Goal: Complete application form

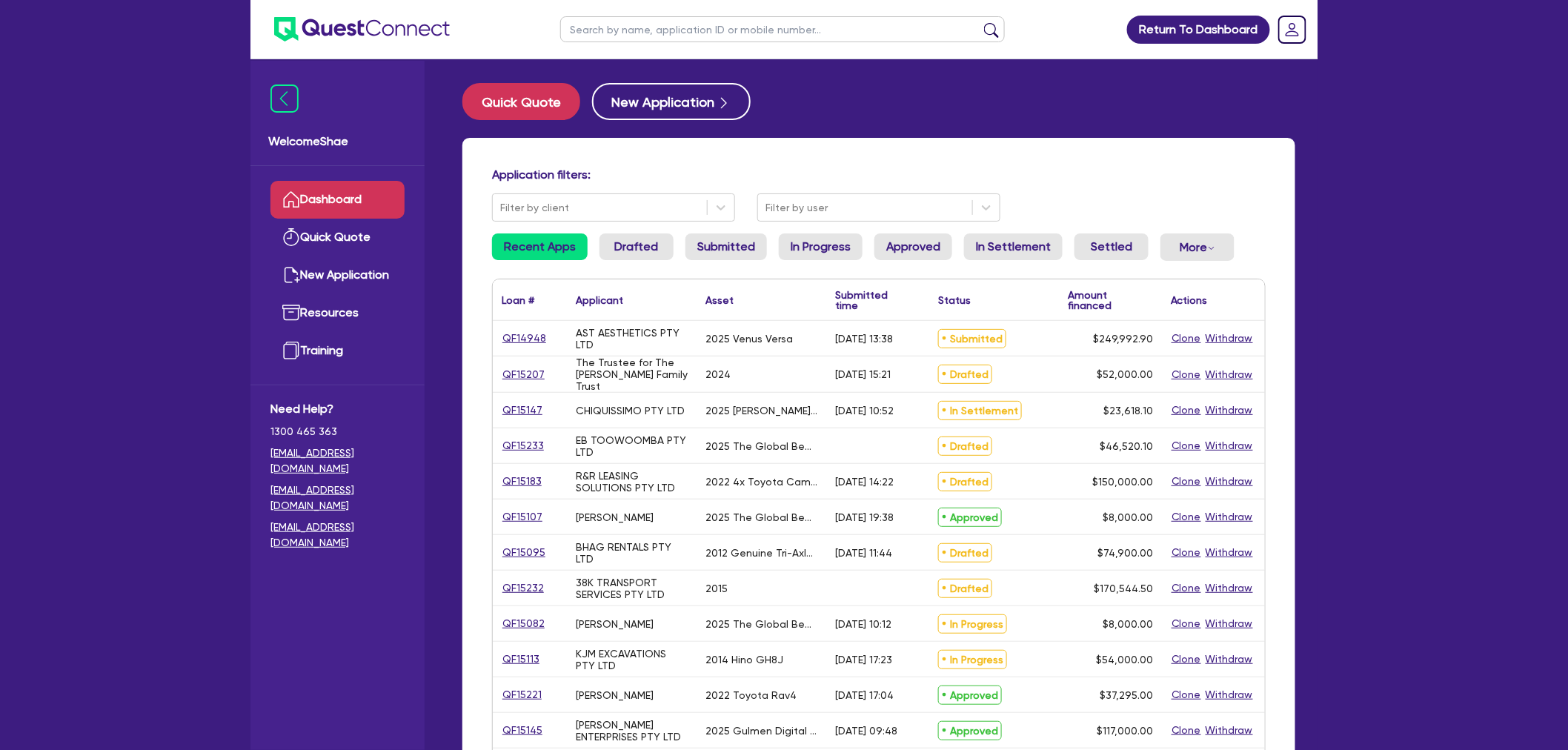
click at [624, 17] on input "text" at bounding box center [783, 29] width 445 height 26
type input "[PERSON_NAME]"
click at [980, 22] on button "submit" at bounding box center [992, 32] width 24 height 21
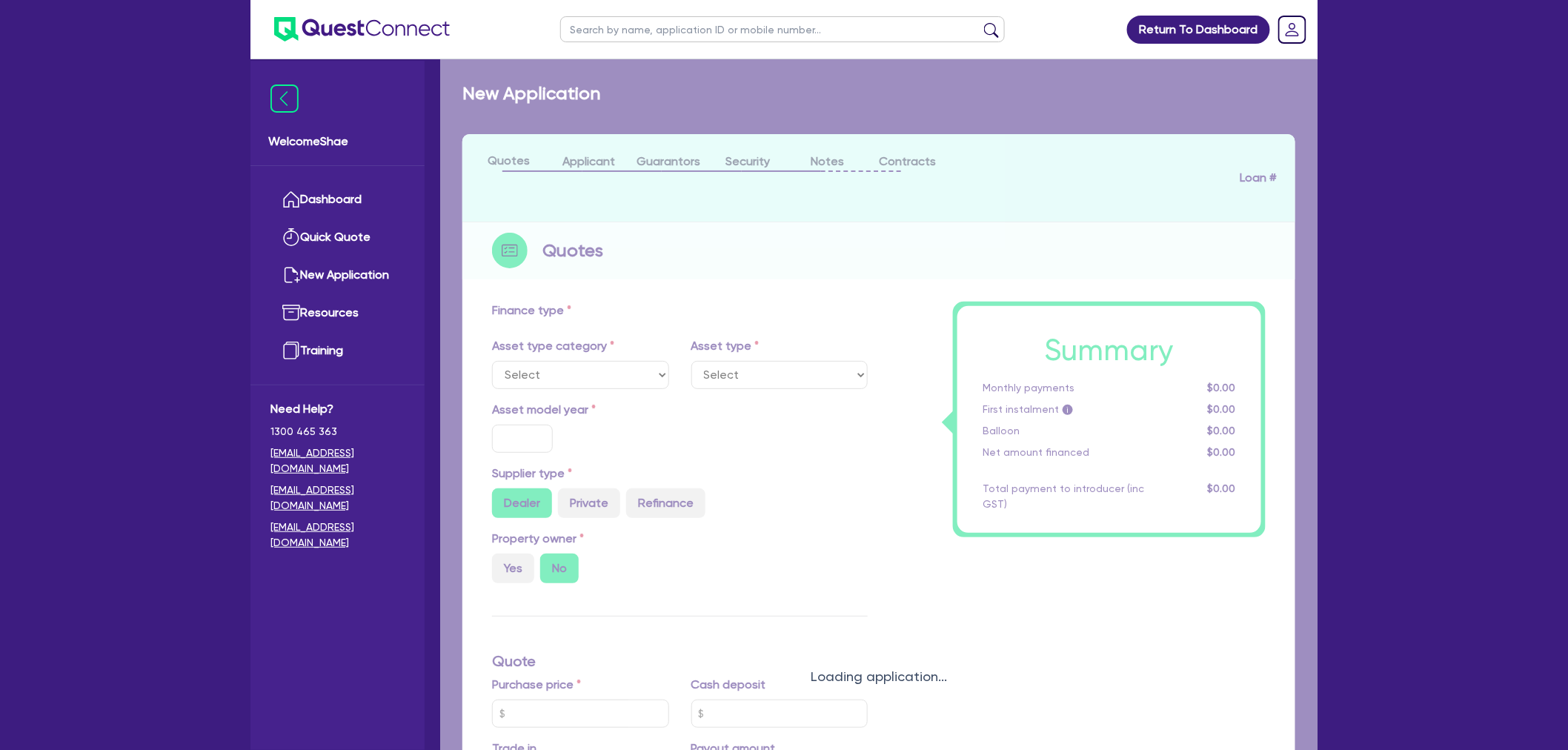
select select "CARS_AND_LIGHT_TRUCKS"
type input "2019"
radio input "true"
type input "25,000"
type input "25"
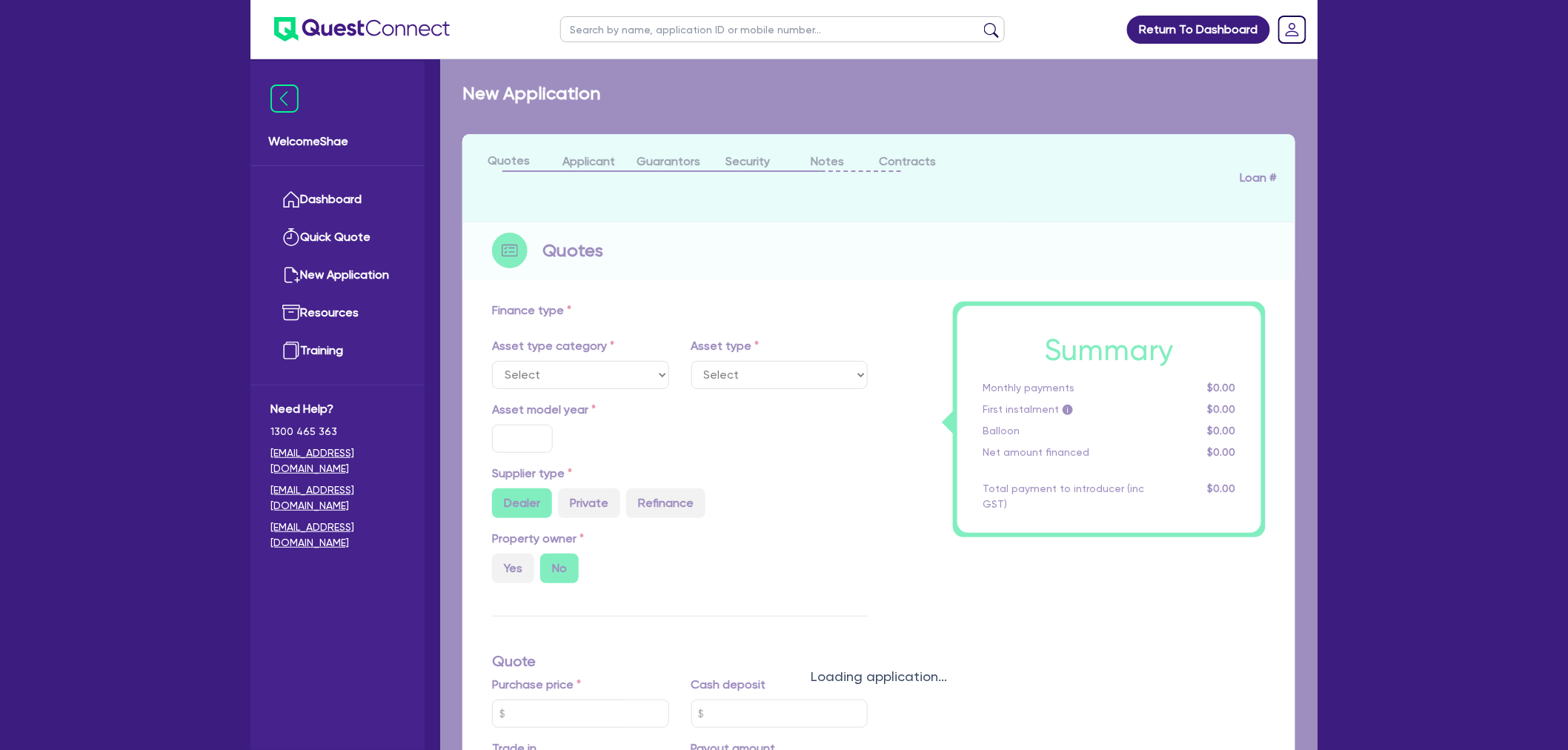
type input "6,250"
type input "7.99"
type input "2,200"
select select "PASSENGER_VEHICLES"
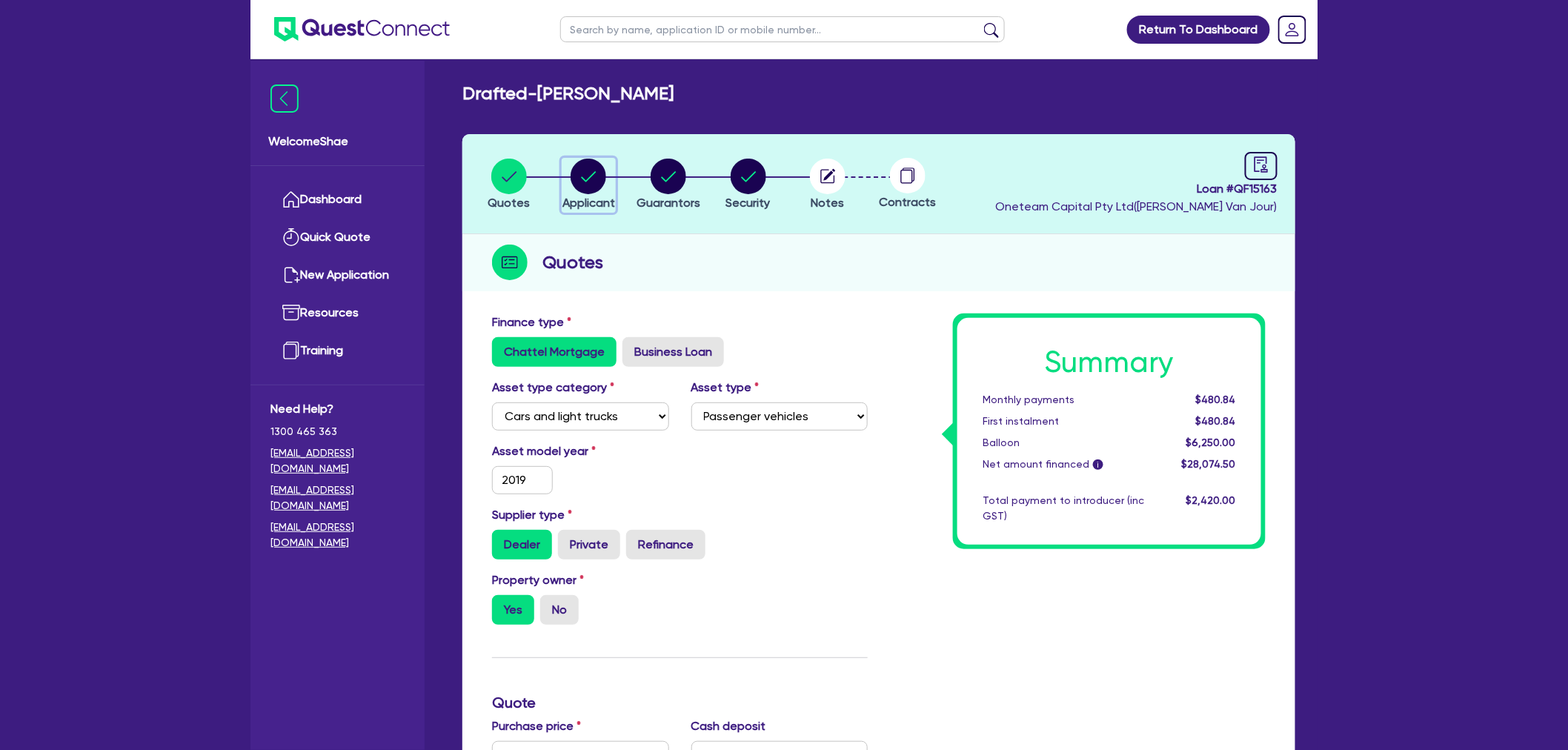
click at [580, 187] on circle "button" at bounding box center [588, 177] width 36 height 36
select select "SOLE_TRADER"
select select "BUILDING_CONSTRUCTION"
select select "TRADES_SERVICES_CONSUMERS"
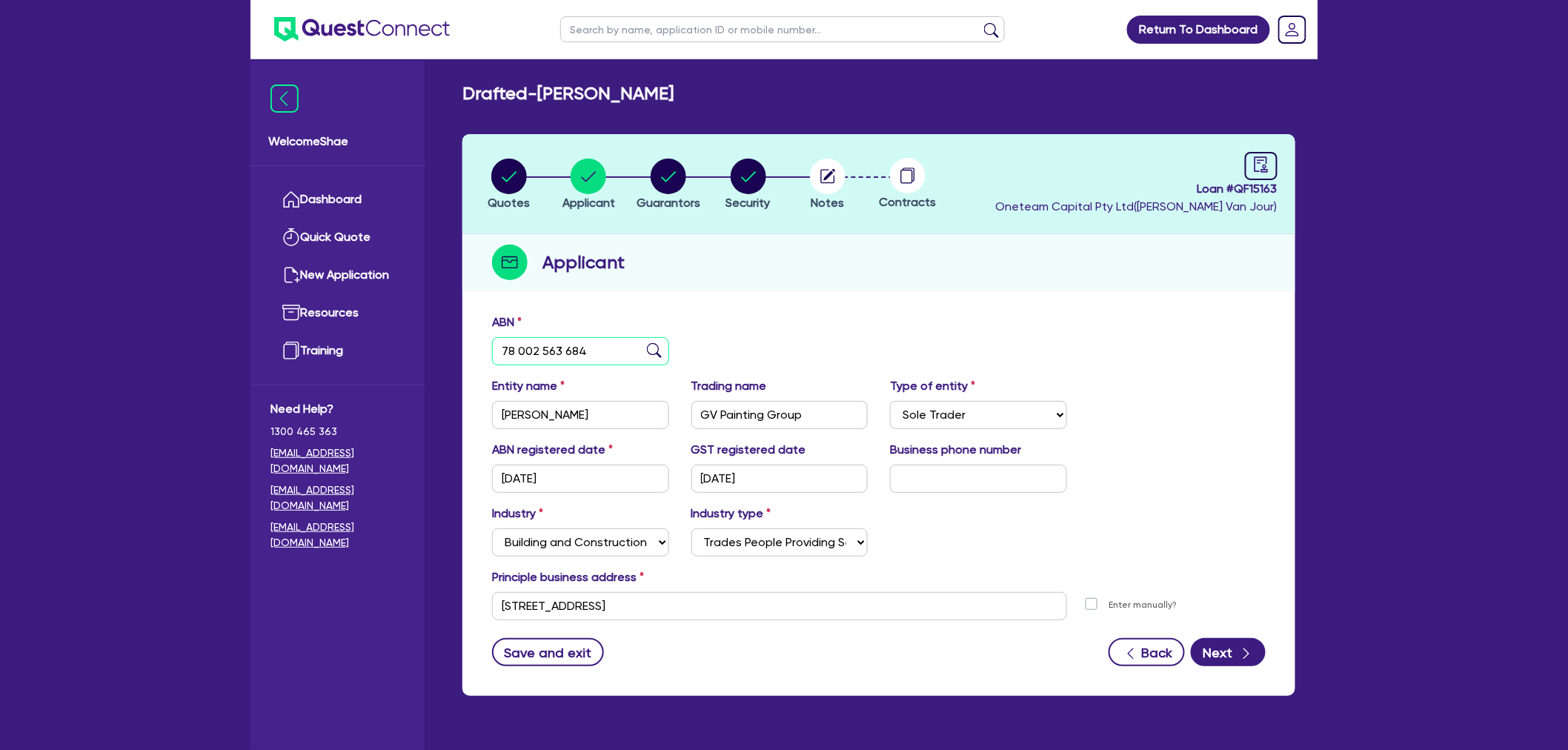
click at [543, 356] on input "78 002 563 684" at bounding box center [581, 351] width 178 height 28
drag, startPoint x: 675, startPoint y: 166, endPoint x: 713, endPoint y: 199, distance: 50.3
click at [675, 166] on circle "button" at bounding box center [669, 177] width 36 height 36
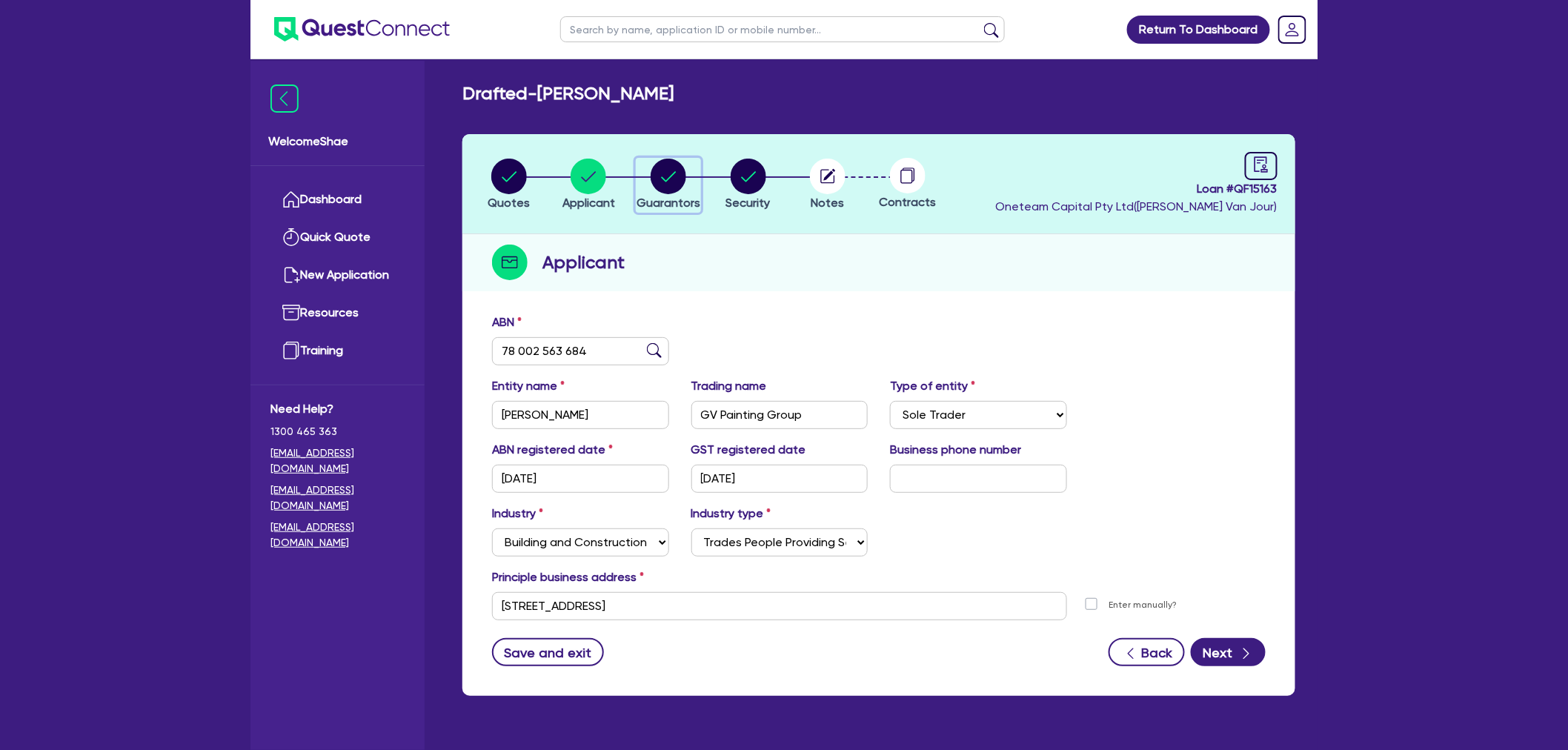
select select "MR"
select select "VIC"
select select "MARRIED"
select select "PROPERTY"
select select "CASH"
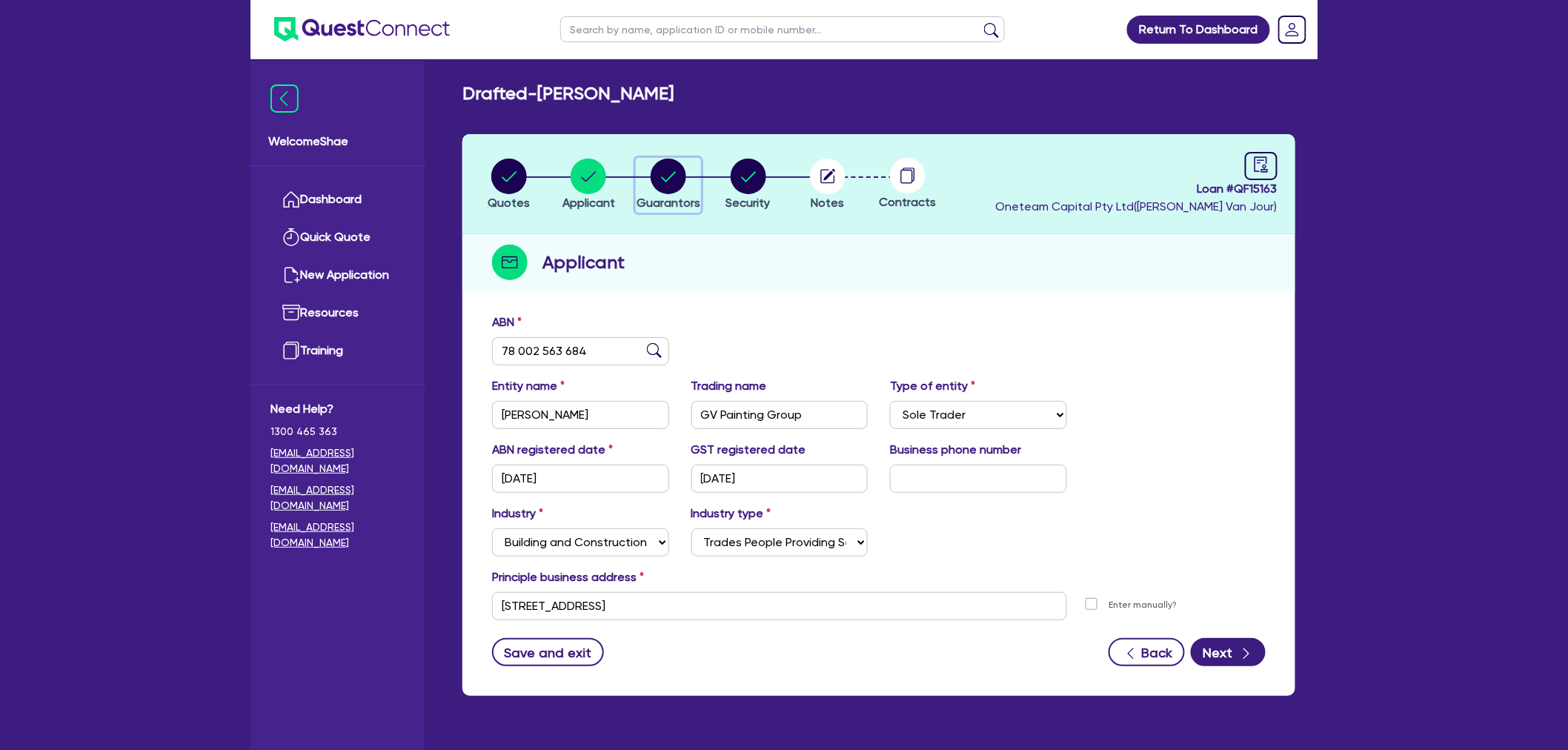
select select "MORTGAGE"
select select "VEHICLE_LOAN"
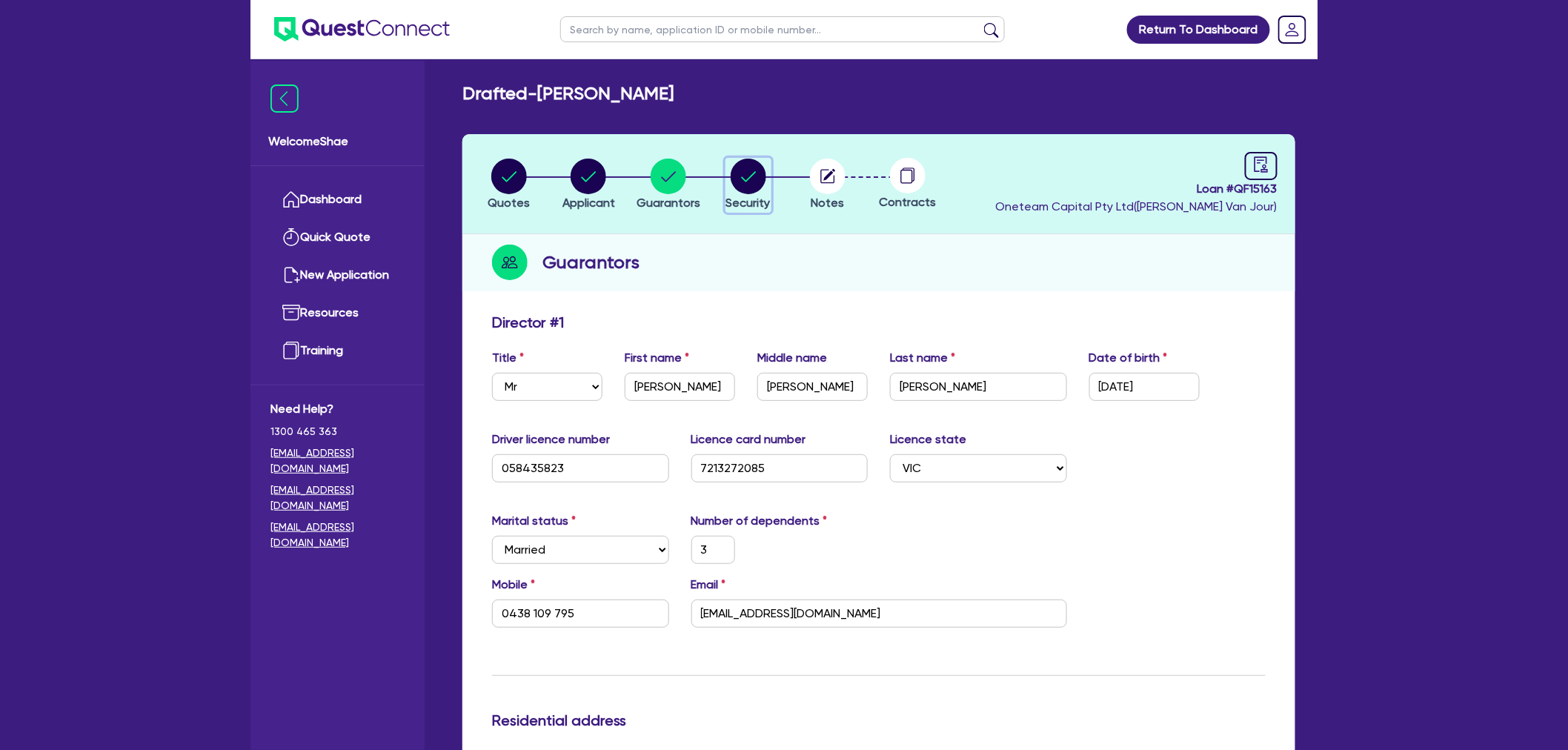
click at [760, 193] on icon "button" at bounding box center [748, 177] width 36 height 36
select select "CARS_AND_LIGHT_TRUCKS"
select select "PASSENGER_VEHICLES"
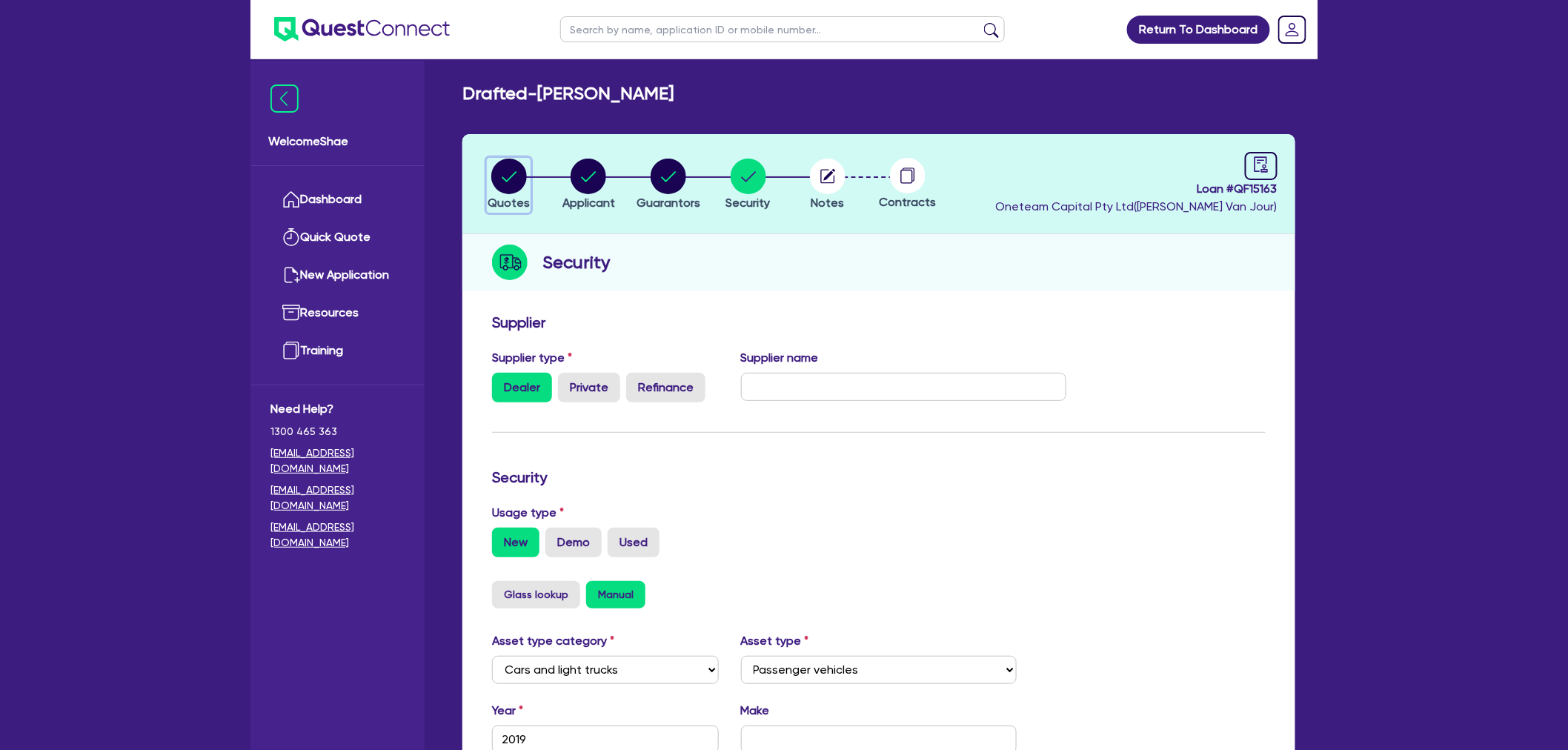
click at [525, 172] on circle "button" at bounding box center [509, 177] width 36 height 36
select select "CARS_AND_LIGHT_TRUCKS"
select select "PASSENGER_VEHICLES"
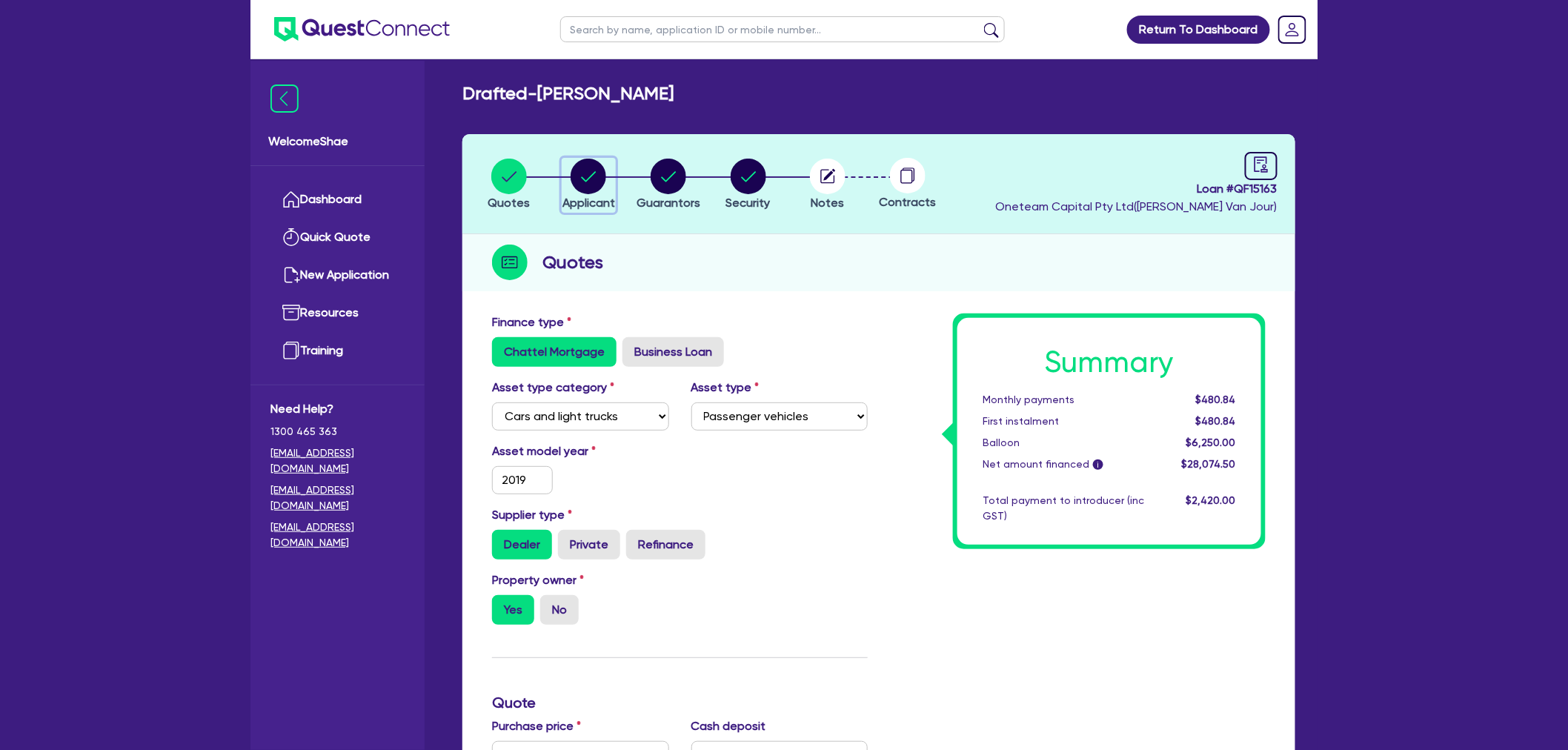
click at [592, 177] on circle "button" at bounding box center [588, 177] width 36 height 36
select select "SOLE_TRADER"
select select "BUILDING_CONSTRUCTION"
select select "TRADES_SERVICES_CONSUMERS"
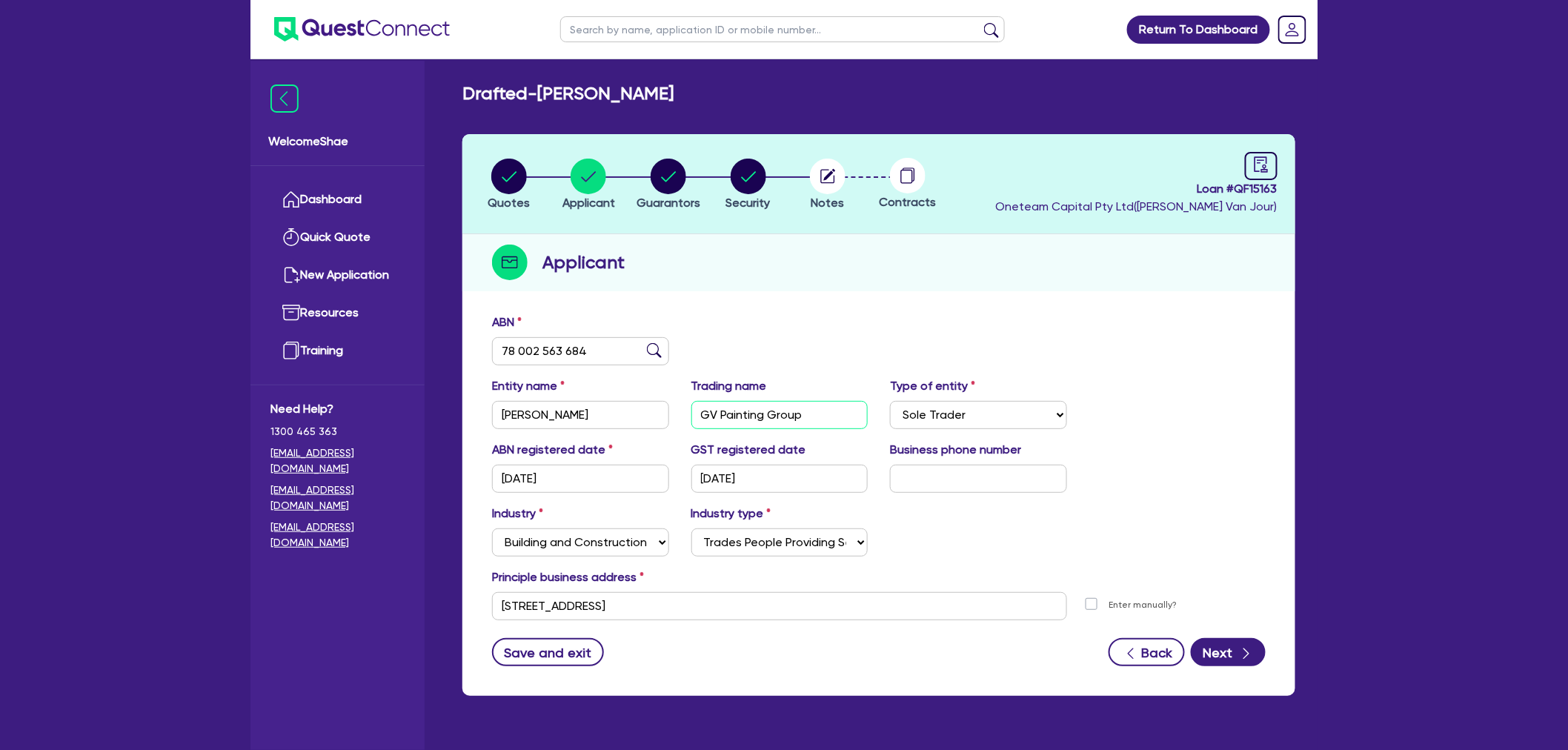
click at [773, 412] on input "GV Painting Group" at bounding box center [780, 414] width 178 height 28
drag, startPoint x: 776, startPoint y: 611, endPoint x: 258, endPoint y: 587, distance: 518.6
click at [258, 587] on div "Welcome Shae Dashboard Quick Quote New Application Ref Company Ref Salesperson …" at bounding box center [784, 404] width 1068 height 809
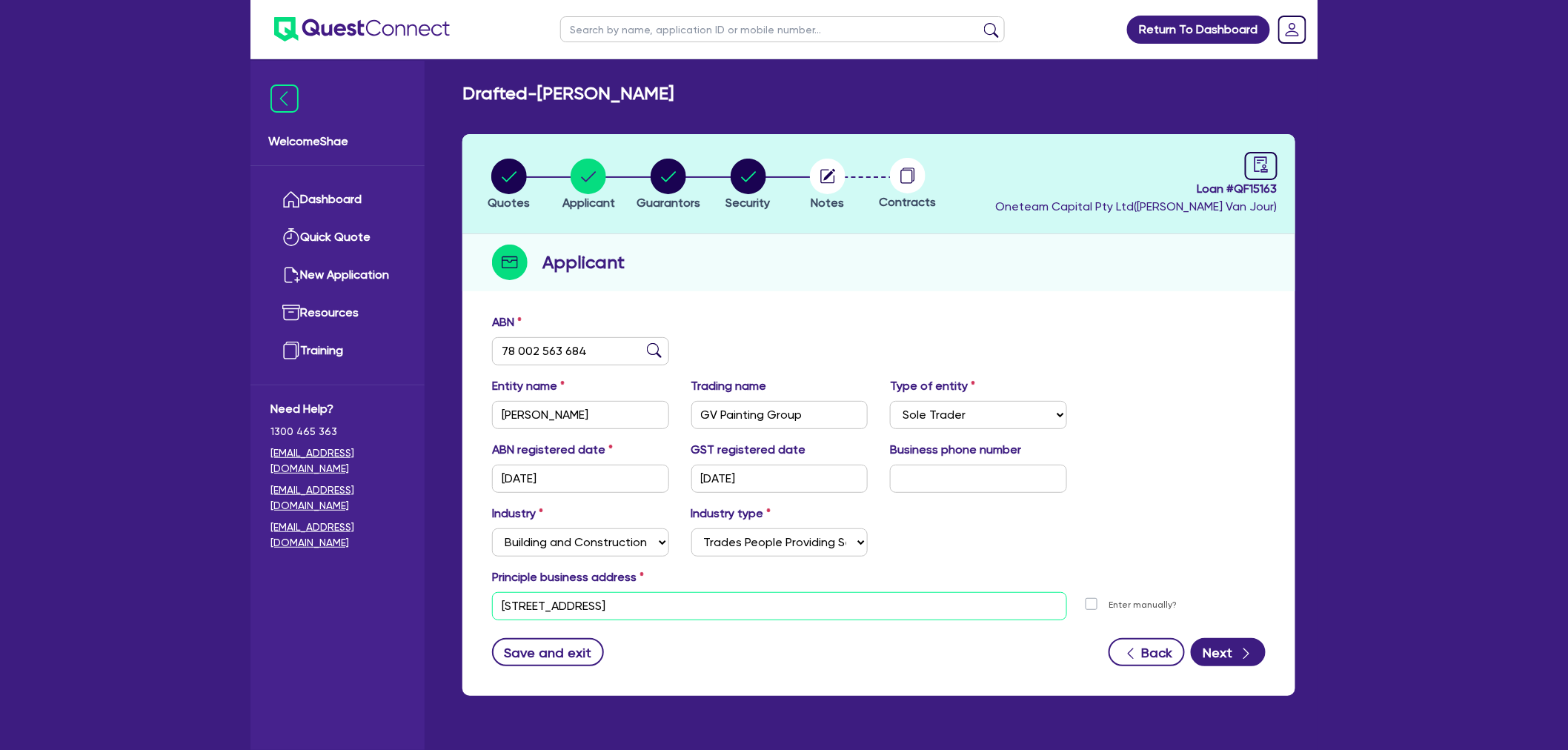
click at [598, 594] on input "[STREET_ADDRESS]" at bounding box center [779, 606] width 575 height 28
drag, startPoint x: 601, startPoint y: 605, endPoint x: 527, endPoint y: 605, distance: 74.0
click at [526, 605] on input "[STREET_ADDRESS]" at bounding box center [779, 606] width 575 height 28
drag, startPoint x: 686, startPoint y: 604, endPoint x: 645, endPoint y: 599, distance: 41.3
click at [645, 599] on input "[STREET_ADDRESS]" at bounding box center [779, 606] width 575 height 28
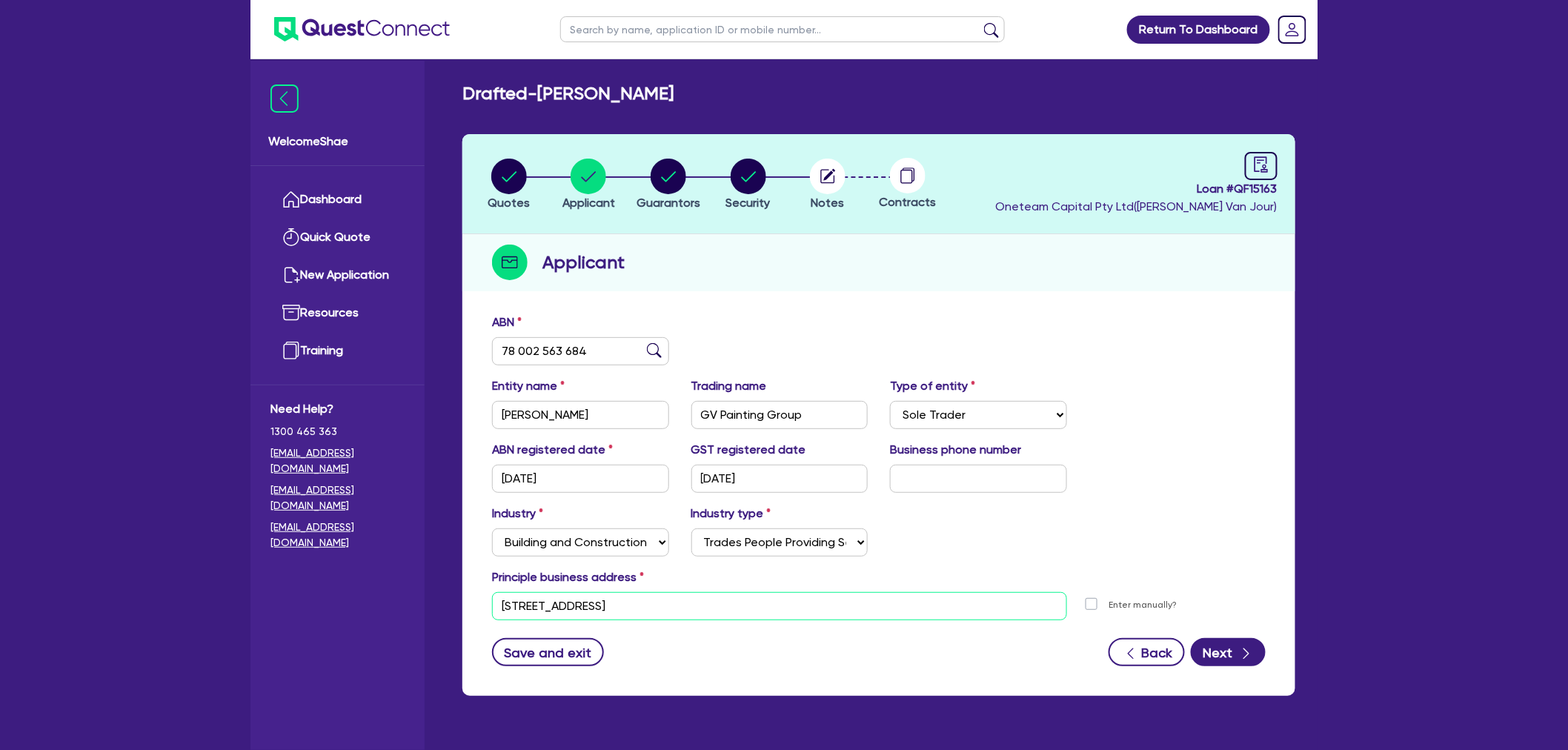
click at [649, 606] on input "[STREET_ADDRESS]" at bounding box center [779, 606] width 575 height 28
drag, startPoint x: 605, startPoint y: 605, endPoint x: 653, endPoint y: 605, distance: 48.0
click at [653, 605] on input "[STREET_ADDRESS]" at bounding box center [779, 606] width 575 height 28
click at [665, 605] on input "[STREET_ADDRESS]" at bounding box center [779, 606] width 575 height 28
click at [686, 605] on input "[STREET_ADDRESS]" at bounding box center [779, 606] width 575 height 28
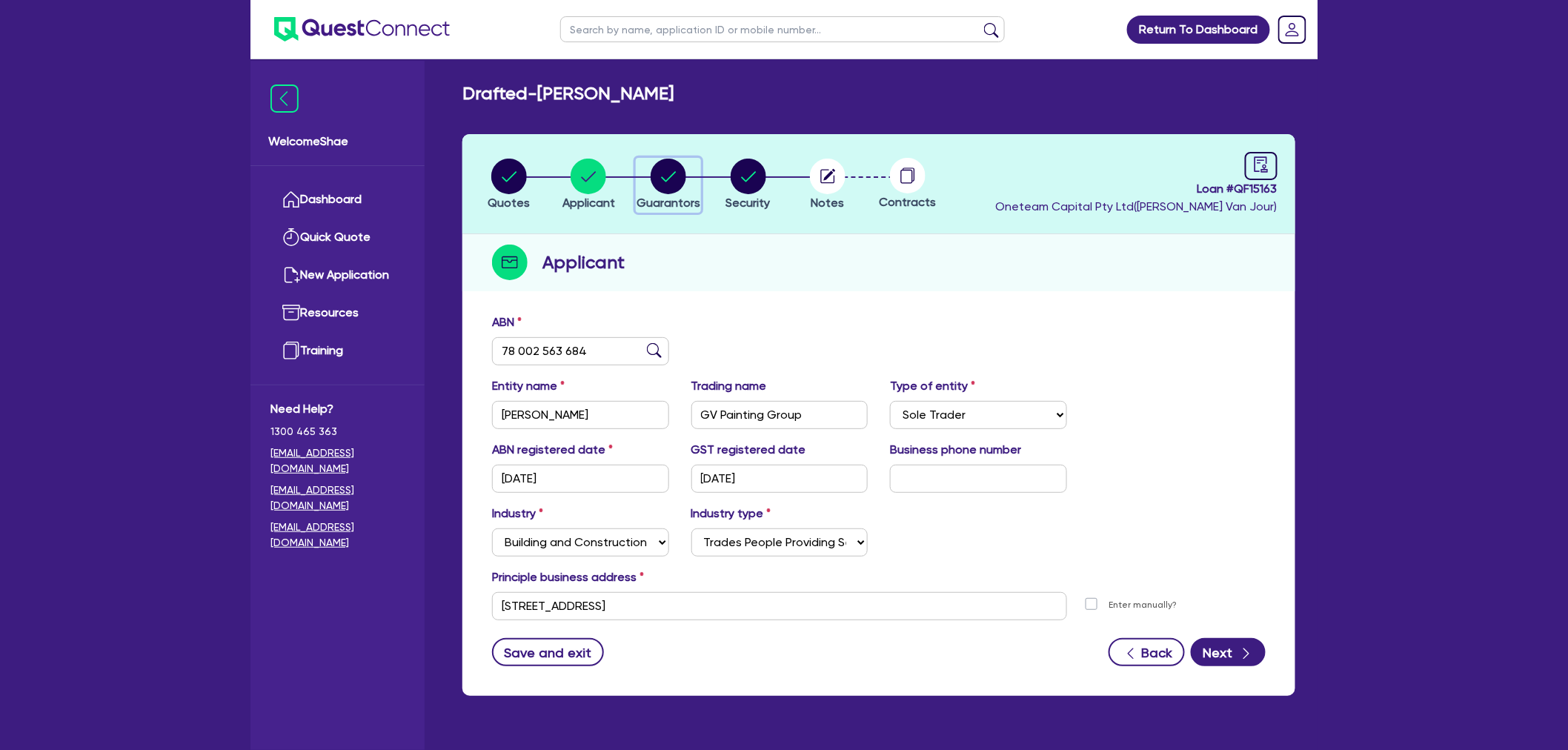
click at [677, 177] on circle "button" at bounding box center [669, 177] width 36 height 36
select select "MR"
select select "VIC"
select select "MARRIED"
select select "PROPERTY"
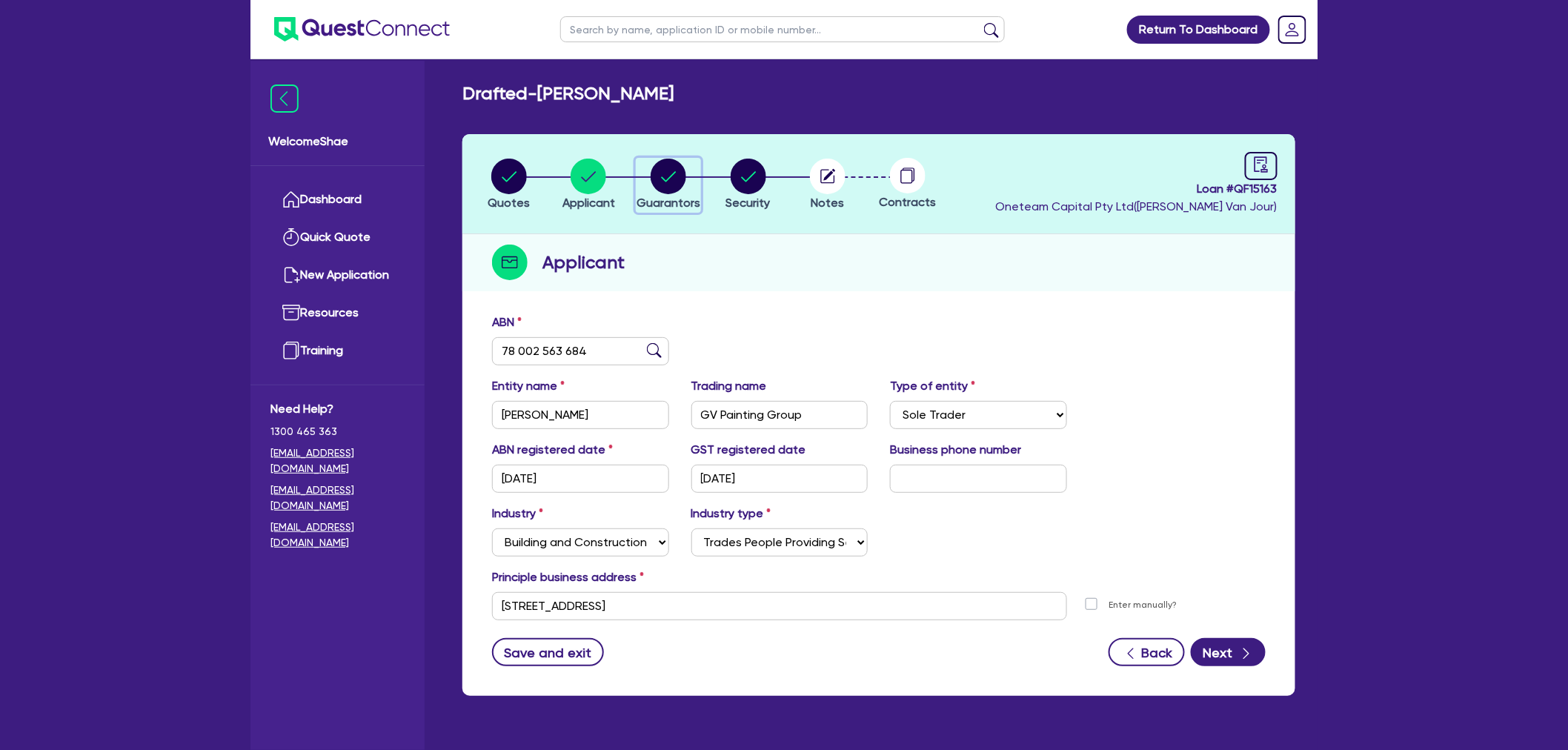
select select "CASH"
select select "MORTGAGE"
select select "VEHICLE_LOAN"
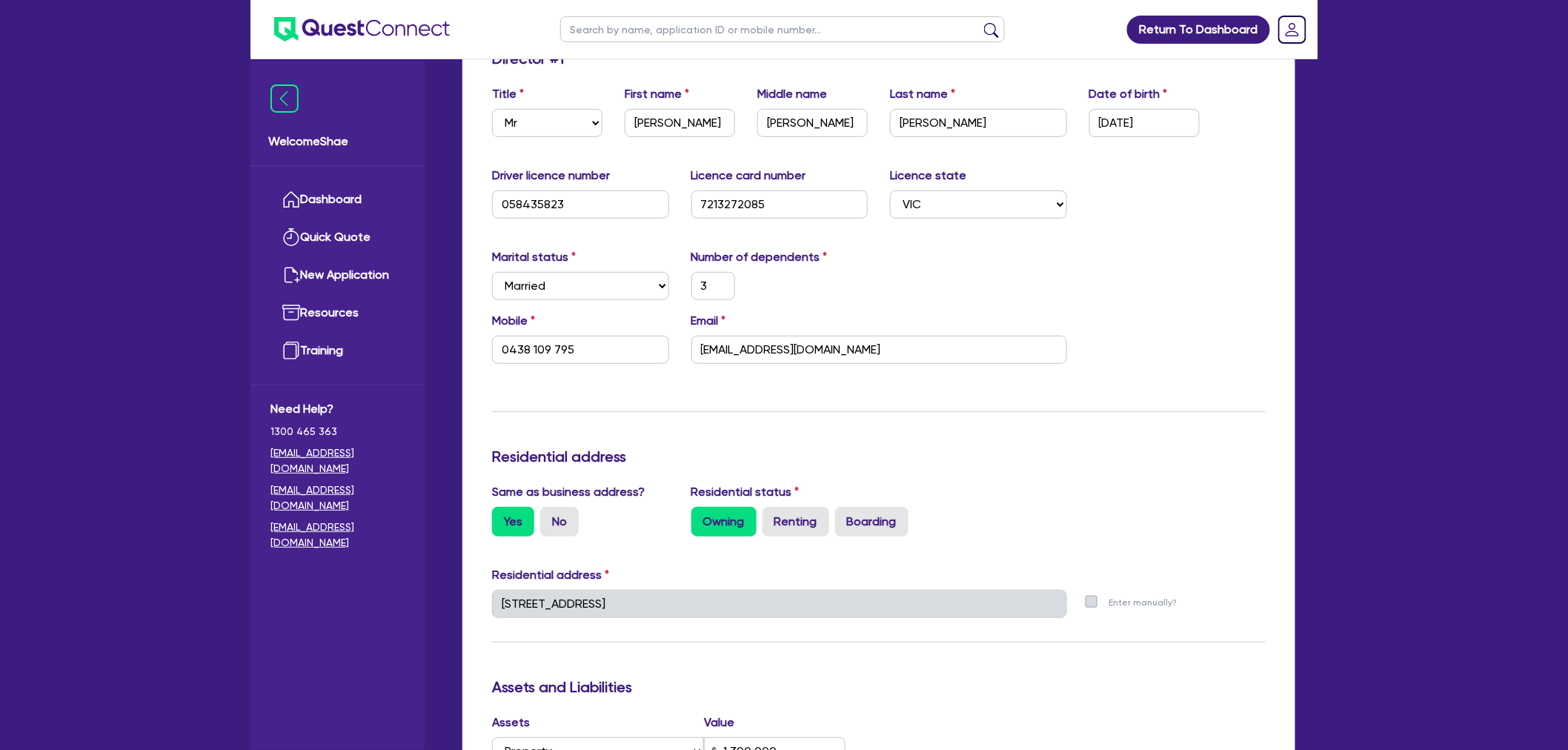
scroll to position [329, 0]
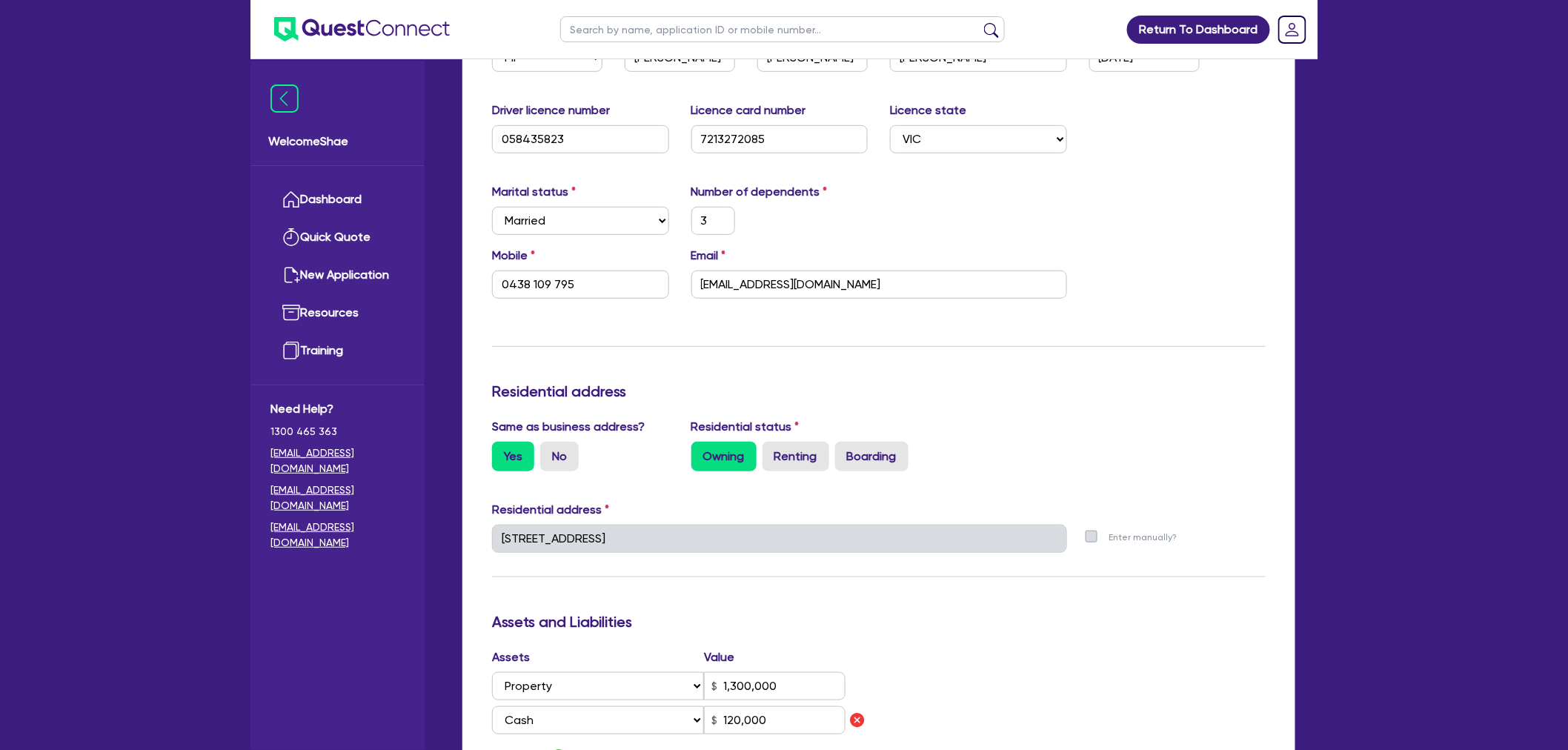
click at [789, 267] on div "Email [EMAIL_ADDRESS][DOMAIN_NAME]" at bounding box center [879, 272] width 398 height 52
click at [794, 280] on input "[EMAIL_ADDRESS][DOMAIN_NAME]" at bounding box center [879, 284] width 376 height 28
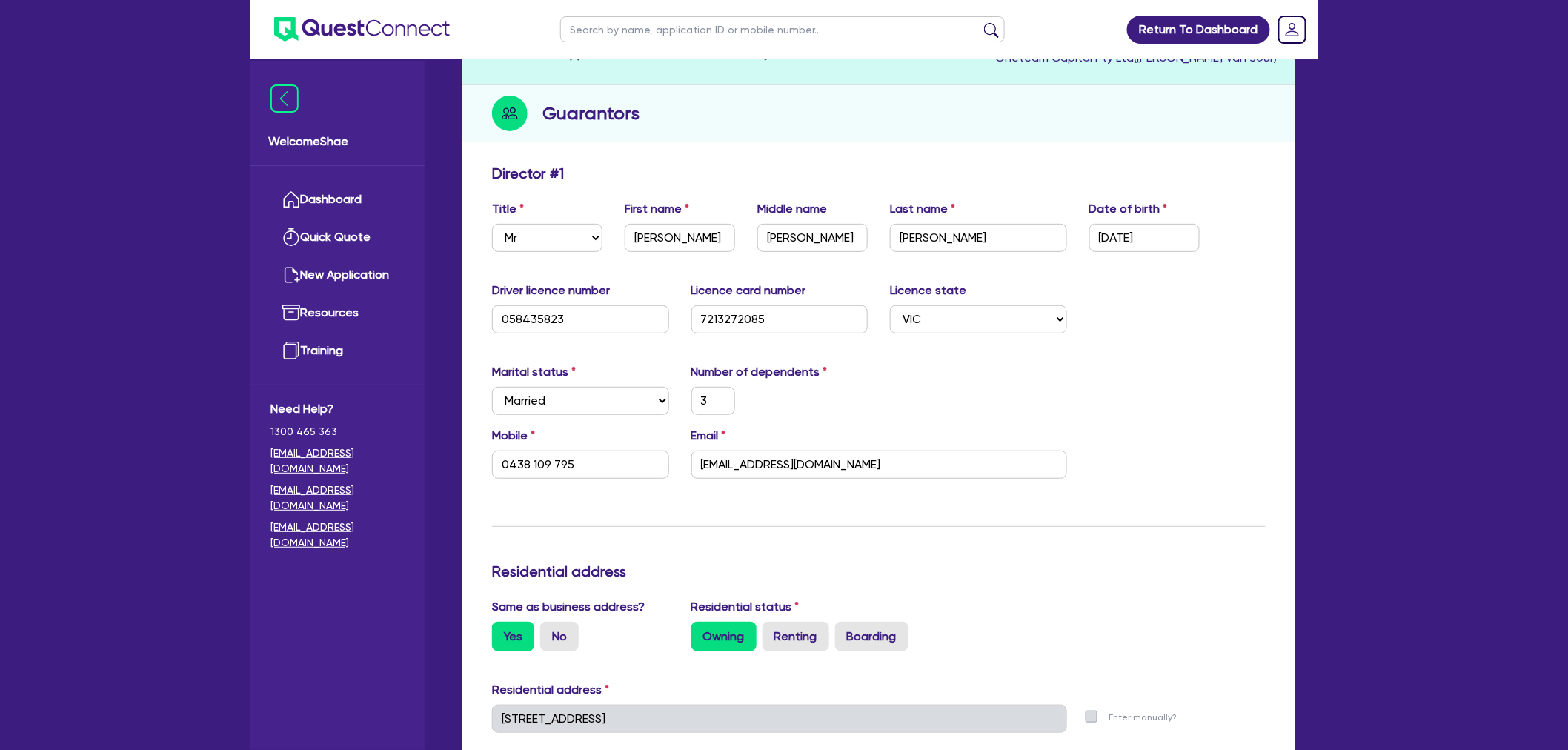
scroll to position [82, 0]
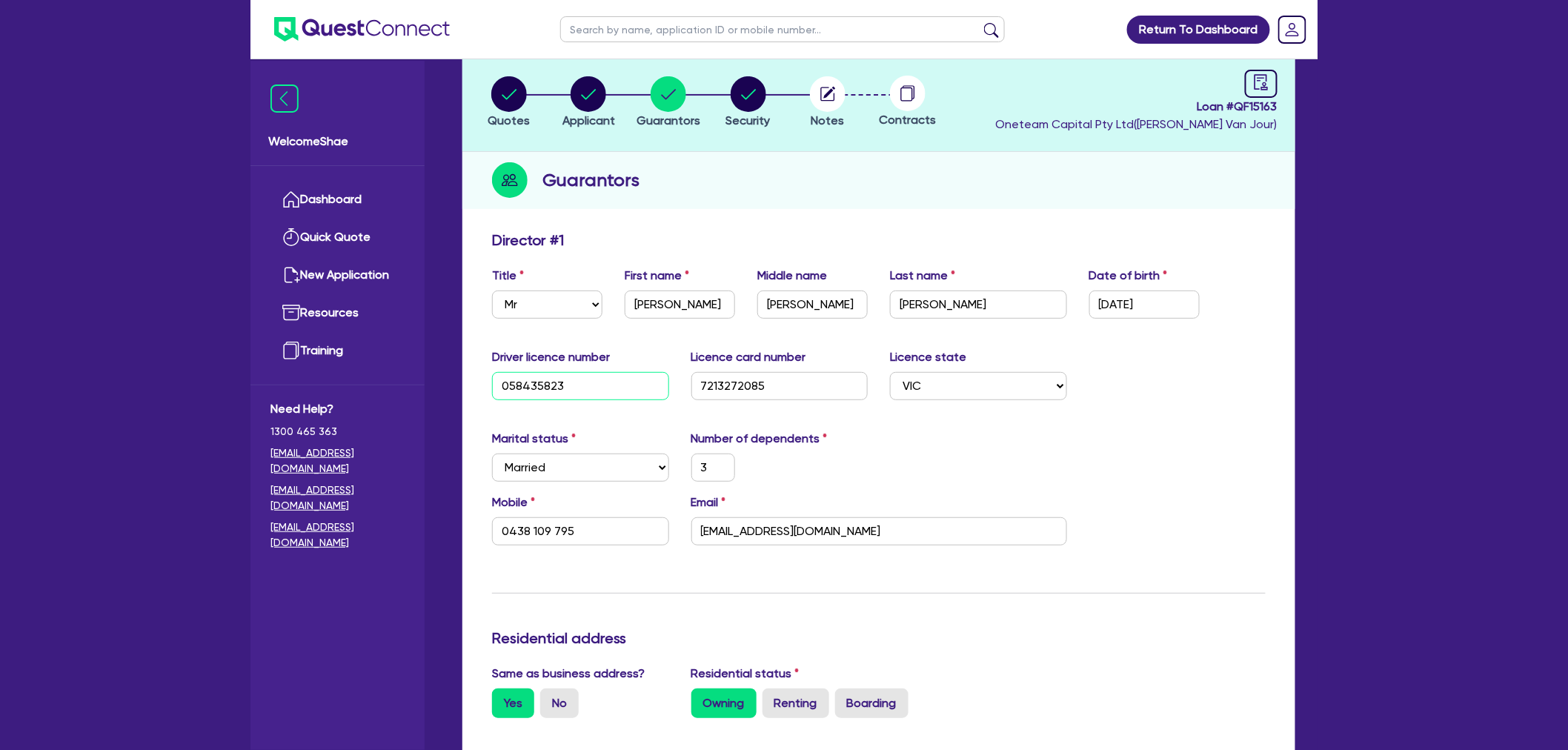
click at [544, 387] on input "058435823" at bounding box center [581, 386] width 178 height 28
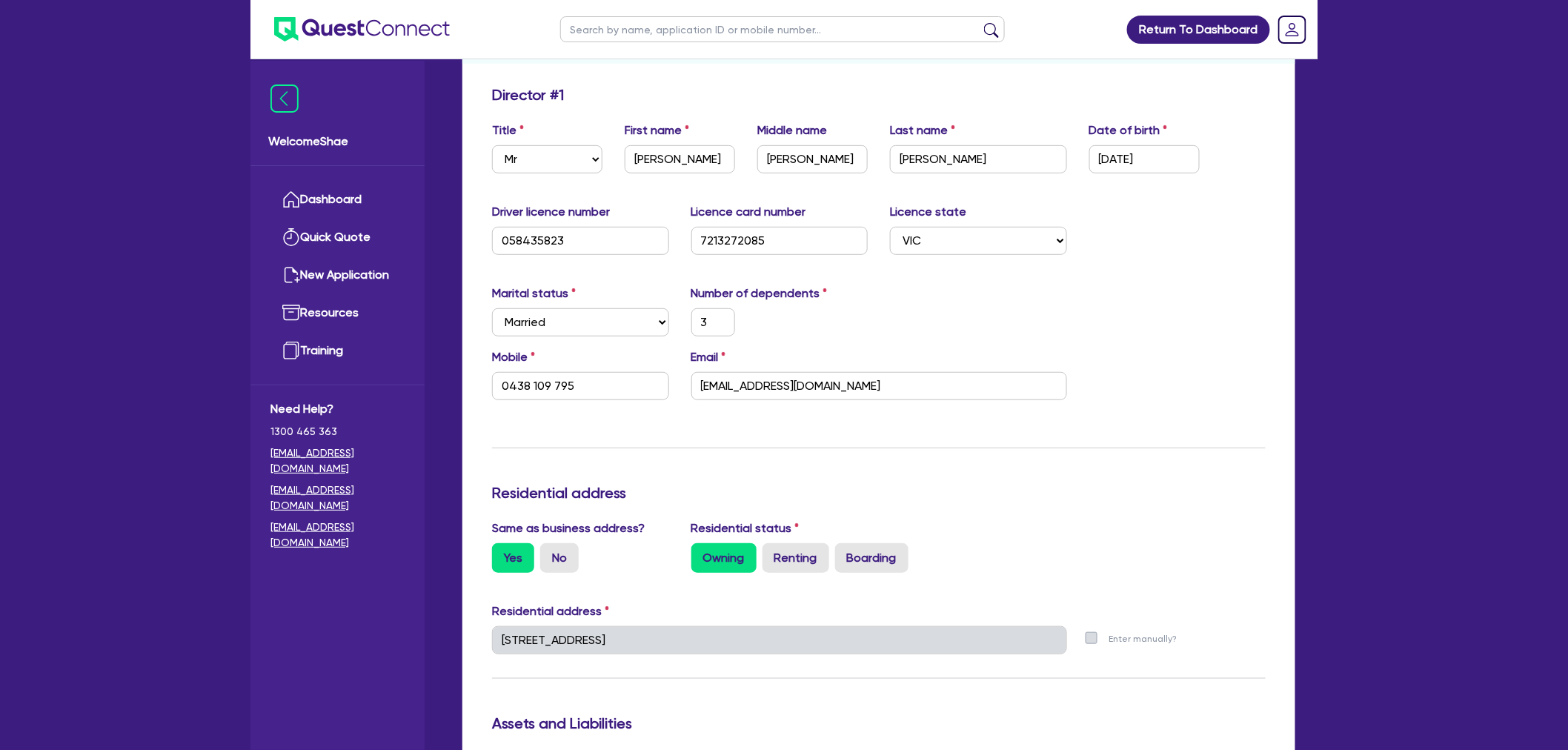
scroll to position [0, 0]
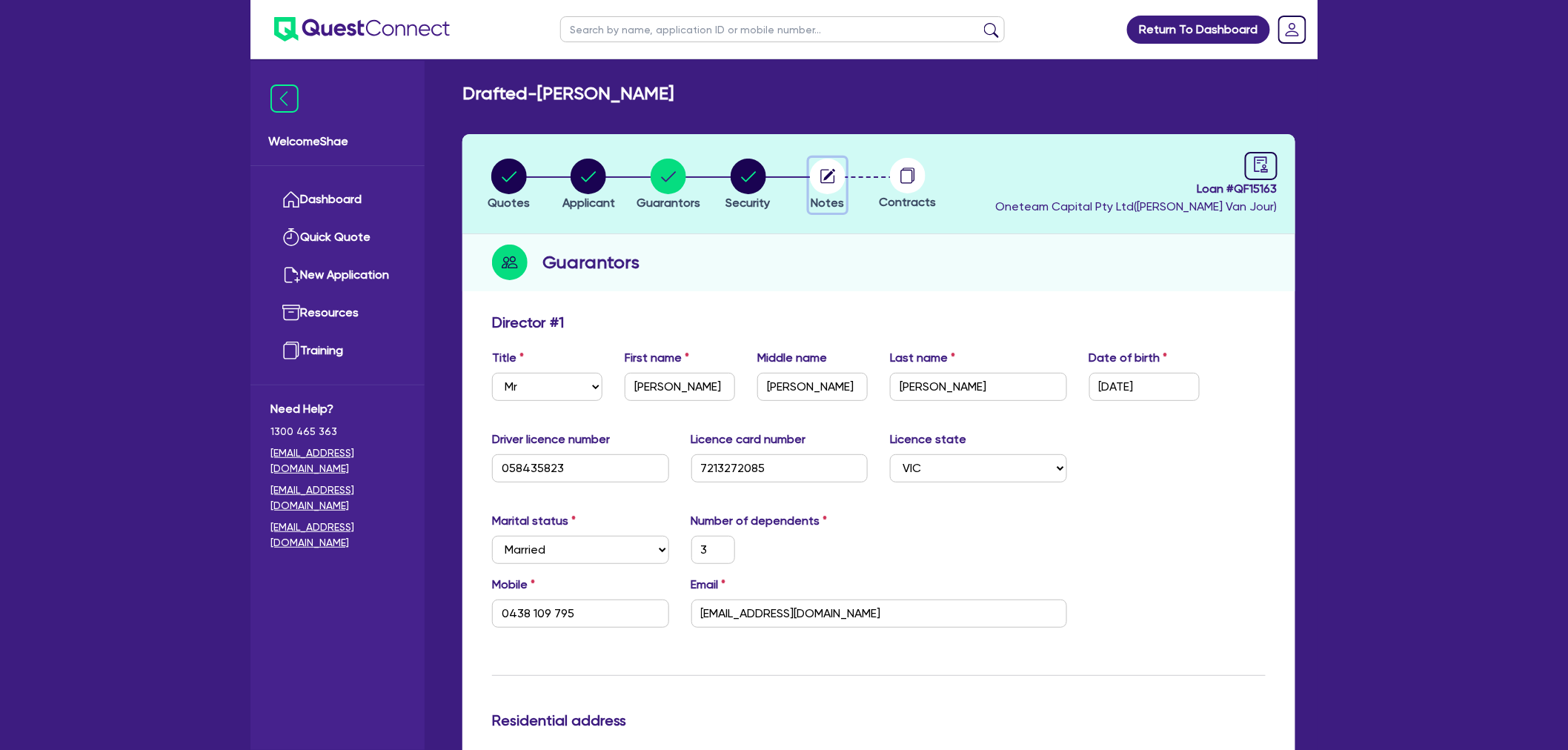
click at [826, 197] on span "Notes" at bounding box center [828, 202] width 33 height 14
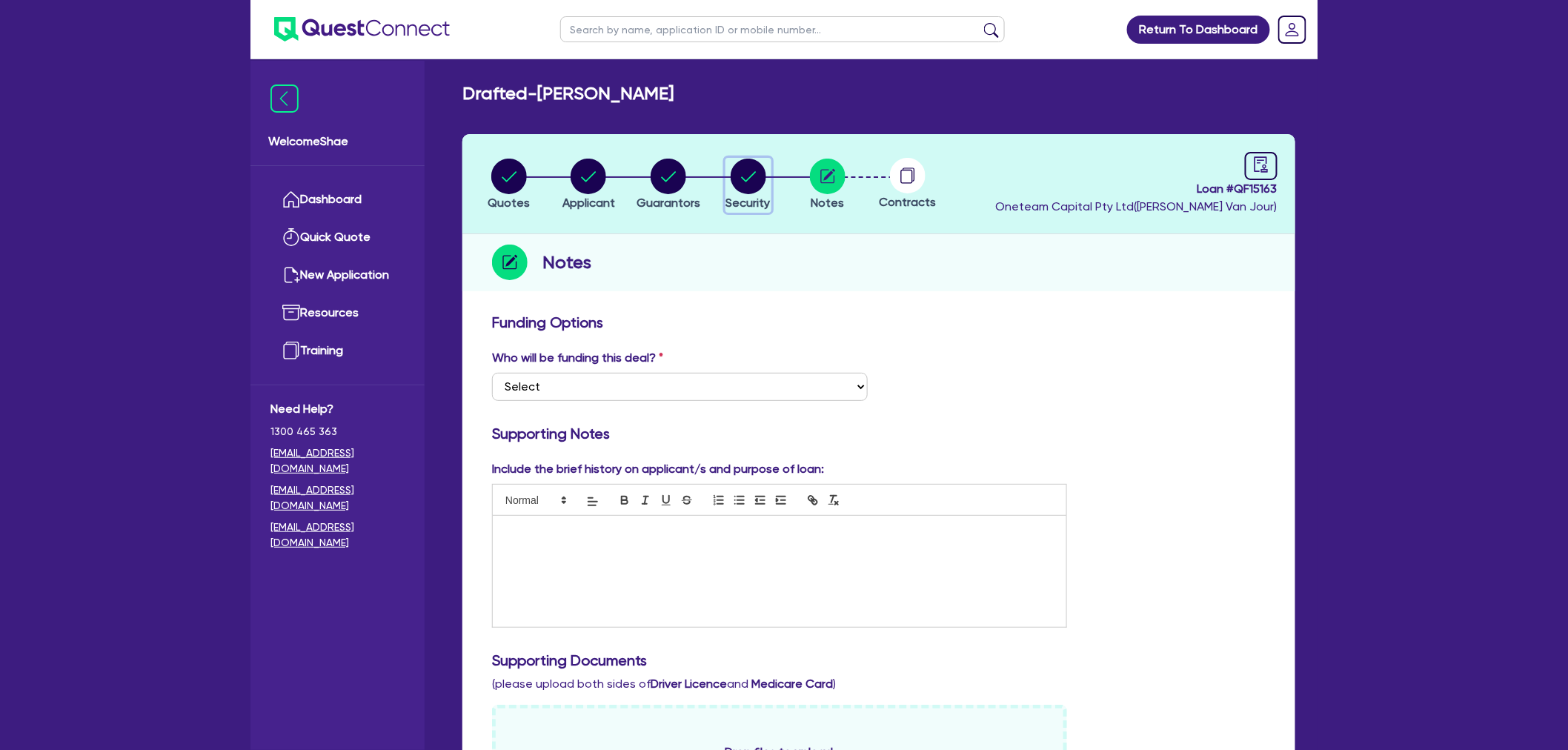
click at [761, 196] on span "Security" at bounding box center [748, 202] width 45 height 14
select select "CARS_AND_LIGHT_TRUCKS"
select select "PASSENGER_VEHICLES"
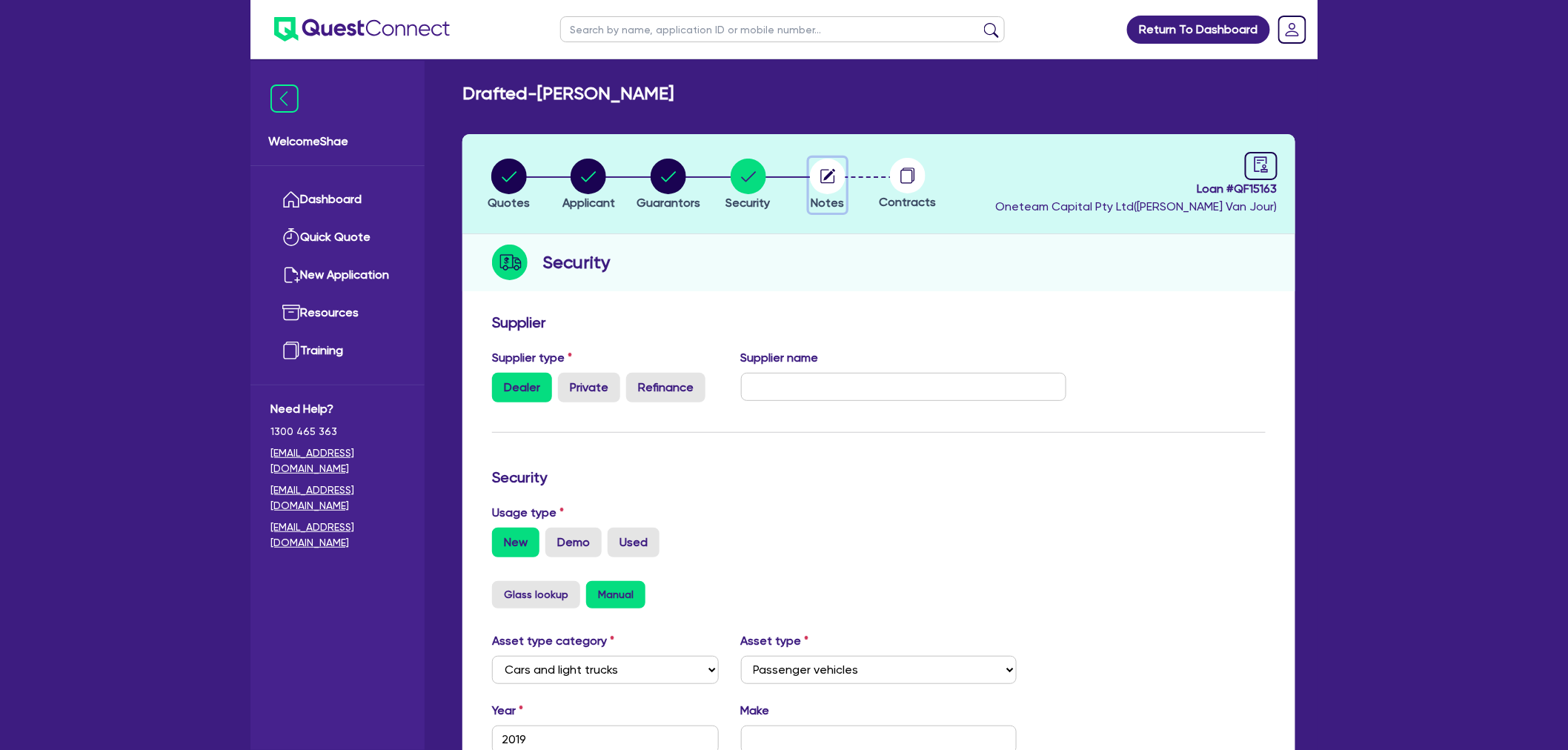
click at [839, 166] on circle "button" at bounding box center [828, 177] width 36 height 36
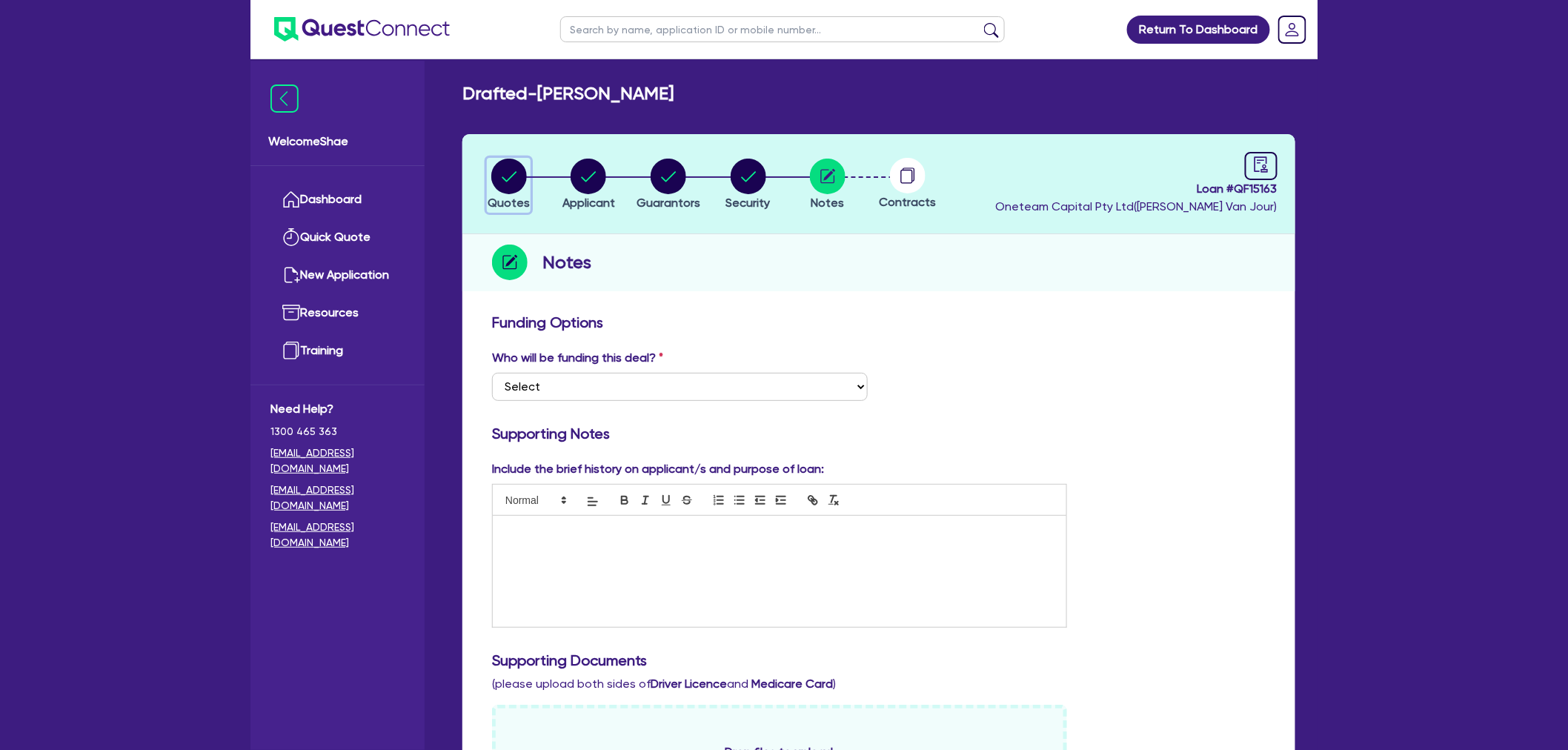
click at [513, 172] on circle "button" at bounding box center [509, 177] width 36 height 36
select select "CARS_AND_LIGHT_TRUCKS"
select select "PASSENGER_VEHICLES"
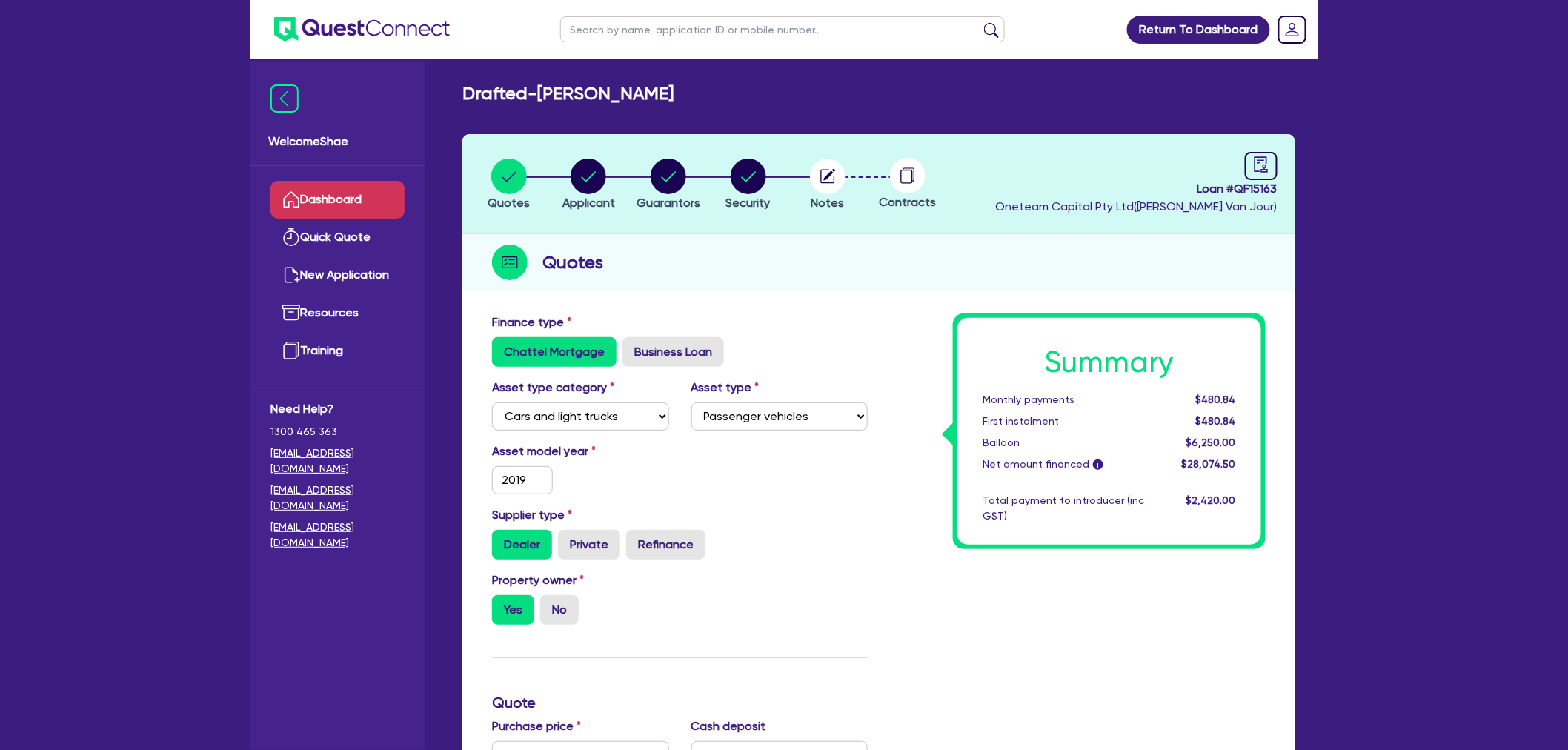
click at [363, 183] on link "Dashboard" at bounding box center [337, 200] width 134 height 38
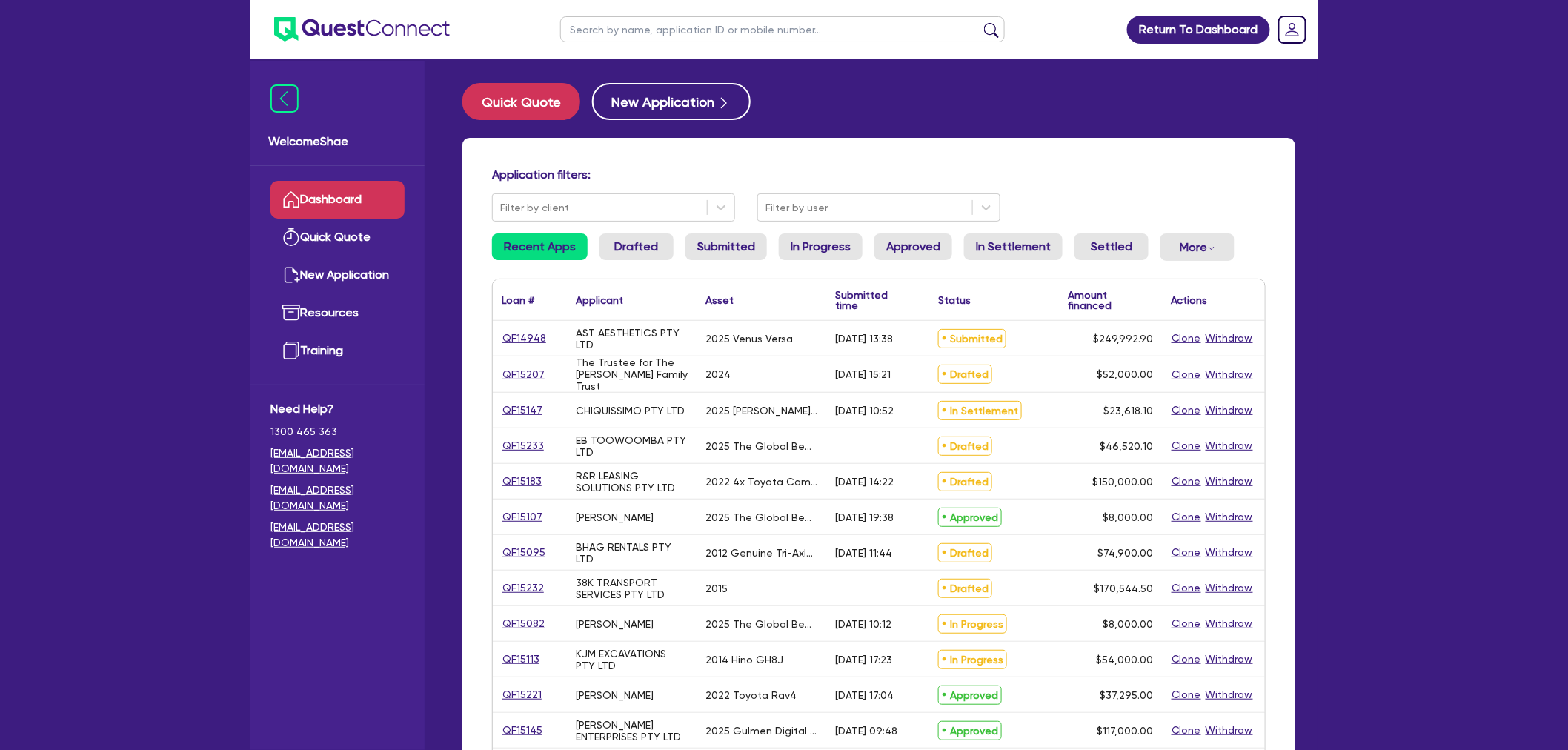
click at [589, 28] on input "text" at bounding box center [783, 29] width 445 height 26
type input "13224"
click at [980, 22] on button "submit" at bounding box center [992, 32] width 24 height 21
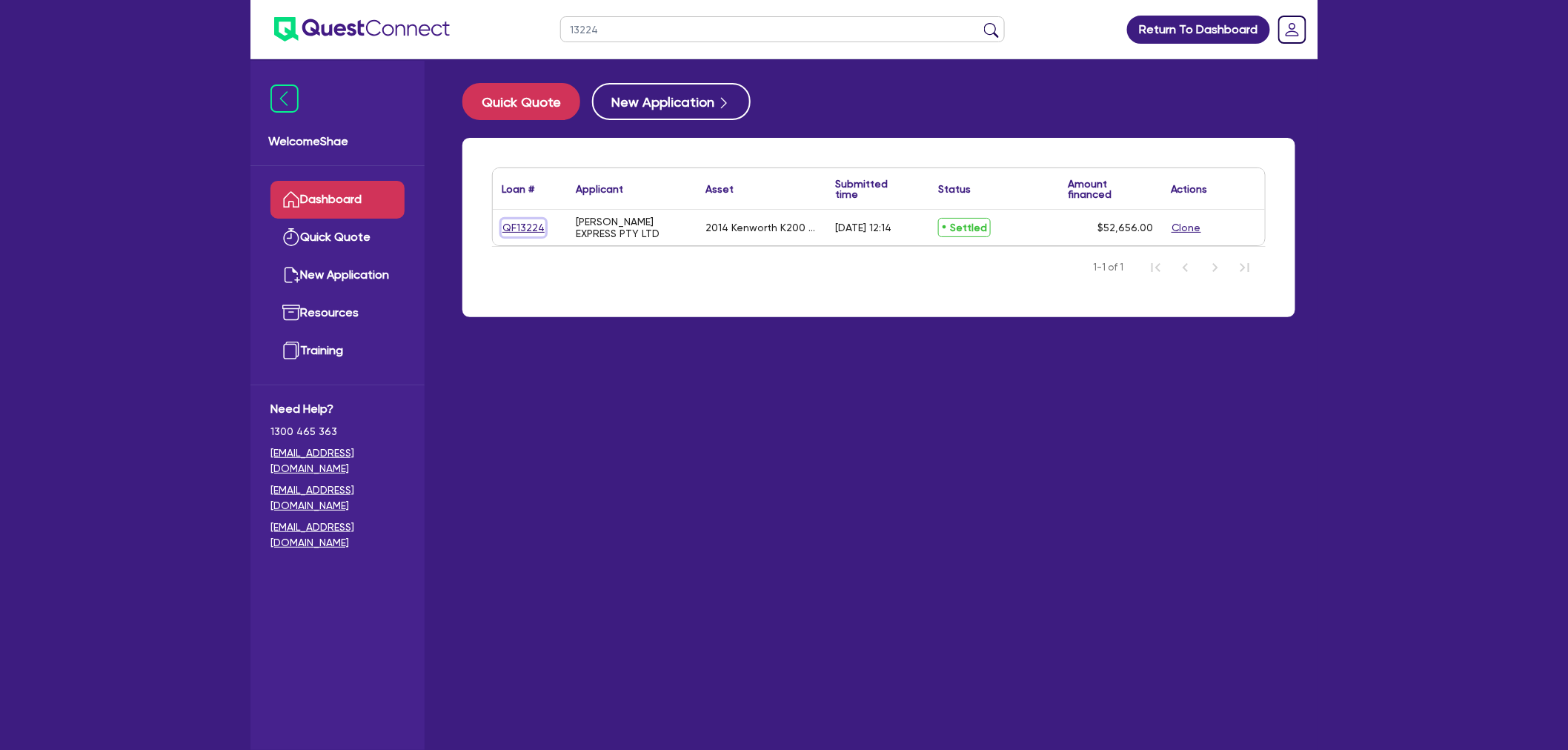
click at [520, 223] on link "QF13224" at bounding box center [524, 228] width 44 height 17
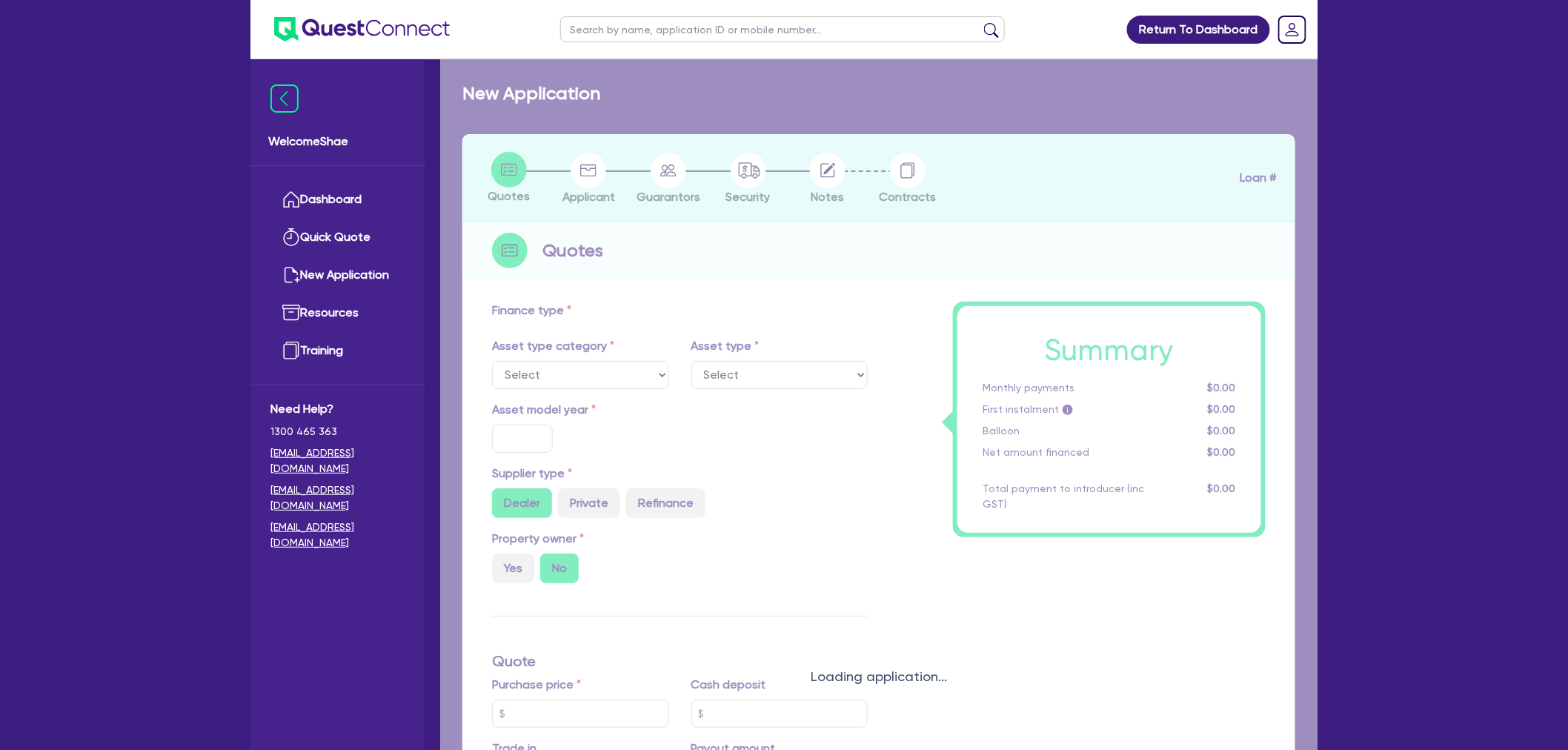
select select "PRIMARY_ASSETS"
type input "2014"
type input "73,656"
type input "21,000"
type input "5.69"
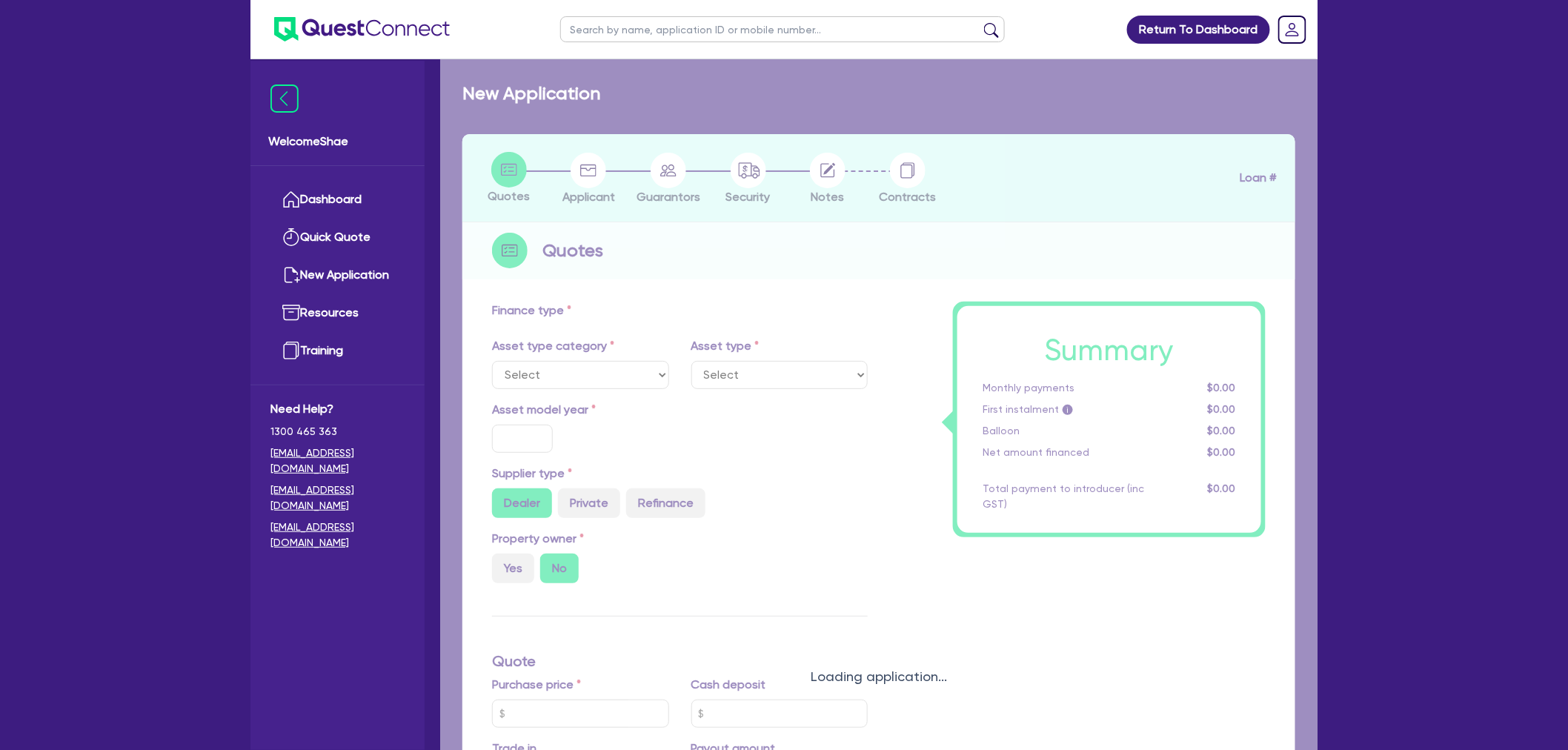
type input "3,000"
type input "17.95"
type input "495"
select select "HEAVY_TRUCKS"
